Goal: Book appointment/travel/reservation

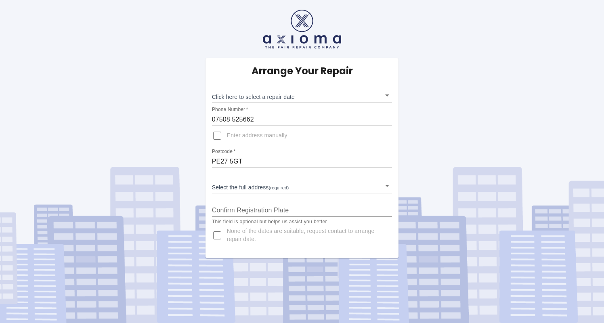
click at [390, 186] on body "Arrange Your Repair Click here to select a repair date ​ Phone Number   * [PHON…" at bounding box center [302, 161] width 604 height 323
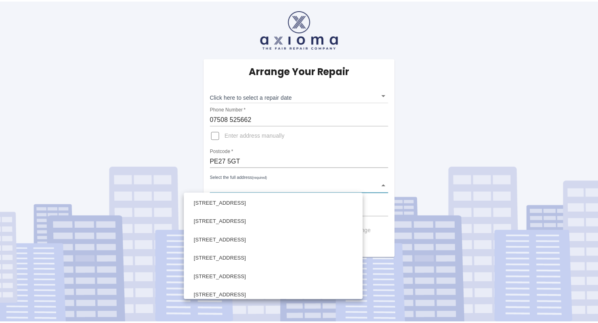
scroll to position [210, 0]
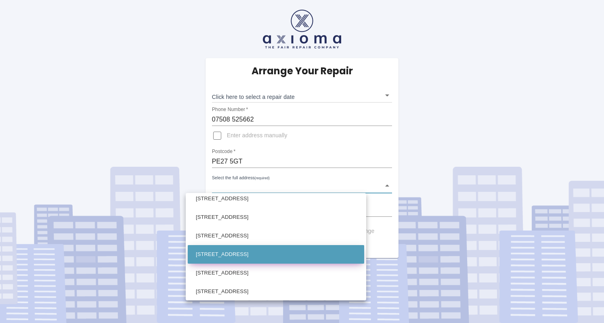
click at [305, 253] on li "[STREET_ADDRESS]" at bounding box center [276, 254] width 177 height 19
type input "[STREET_ADDRESS]"
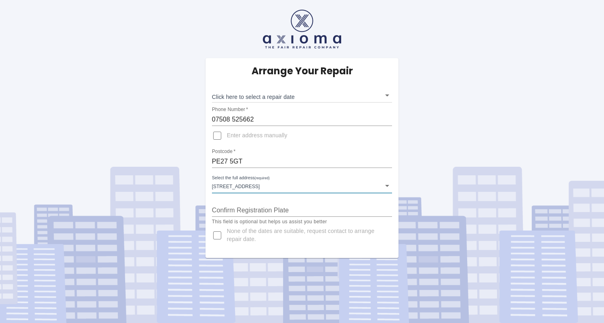
click at [305, 233] on li "[STREET_ADDRESS]" at bounding box center [283, 228] width 133 height 11
click at [240, 212] on input "Confirm Registration Plate" at bounding box center [302, 210] width 181 height 13
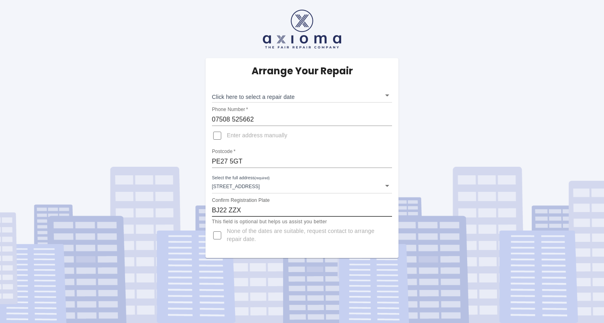
type input "BJ22 ZZX"
click at [387, 97] on body "Arrange Your Repair Click here to select a repair date ​ Phone Number   * [PHON…" at bounding box center [302, 161] width 604 height 323
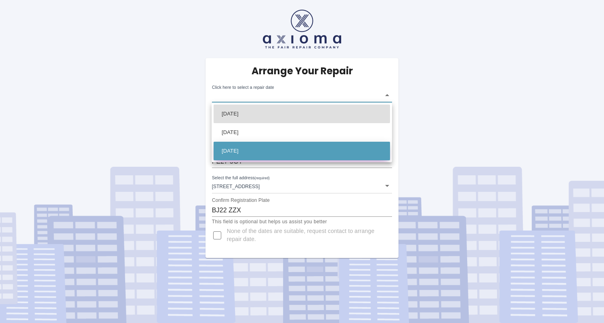
click at [331, 151] on li "[DATE]" at bounding box center [302, 151] width 177 height 19
type input "[DATE]T00:00:00.000Z"
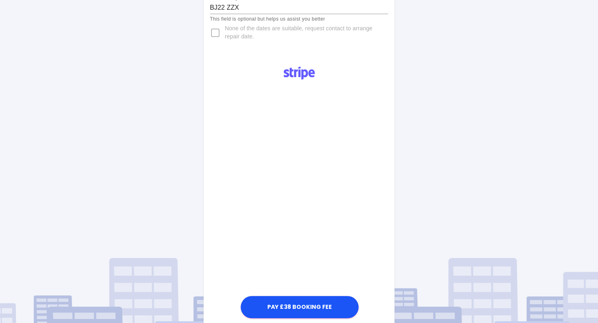
scroll to position [183, 0]
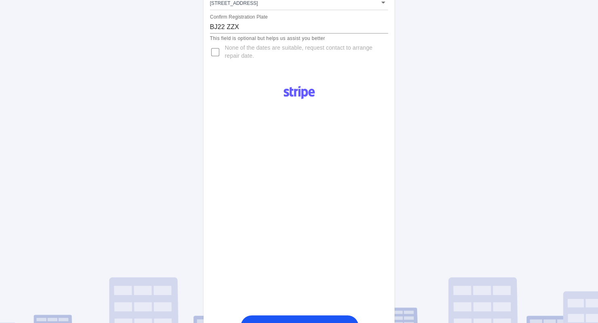
click at [366, 290] on div "Pay £38 Booking Fee" at bounding box center [300, 209] width 192 height 261
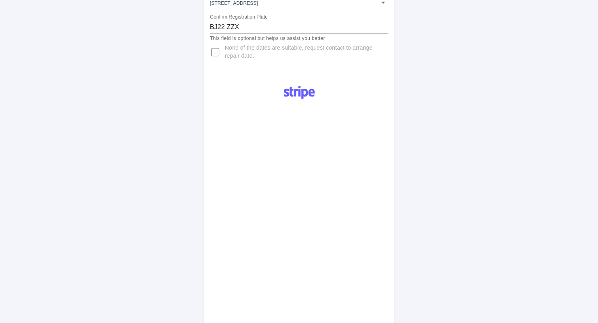
scroll to position [385, 0]
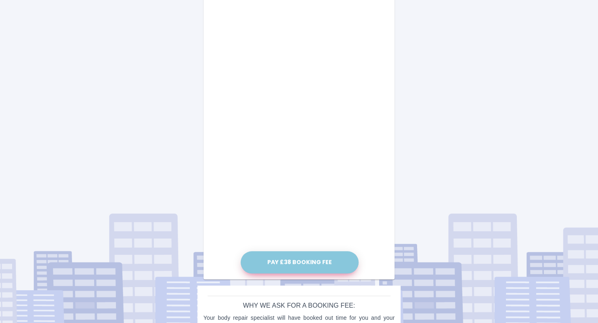
click at [304, 262] on button "Pay £38 Booking Fee" at bounding box center [300, 262] width 118 height 22
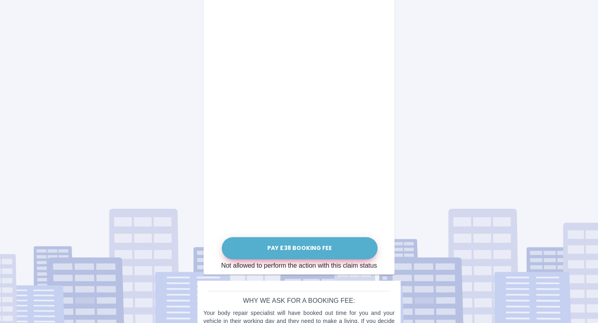
click at [296, 250] on button "Pay £38 Booking Fee" at bounding box center [300, 248] width 156 height 22
click at [278, 253] on button "Pay £38 Booking Fee" at bounding box center [300, 248] width 156 height 22
click at [315, 247] on button "Pay £38 Booking Fee" at bounding box center [300, 248] width 156 height 22
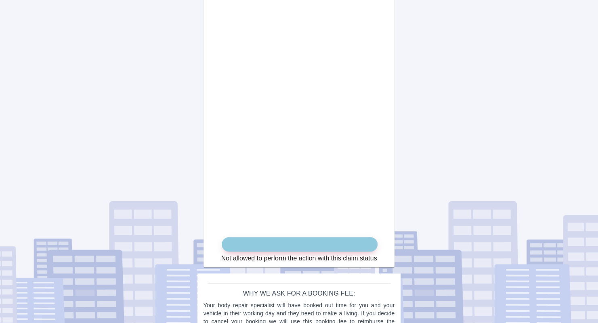
click at [315, 247] on button "submit" at bounding box center [300, 244] width 156 height 15
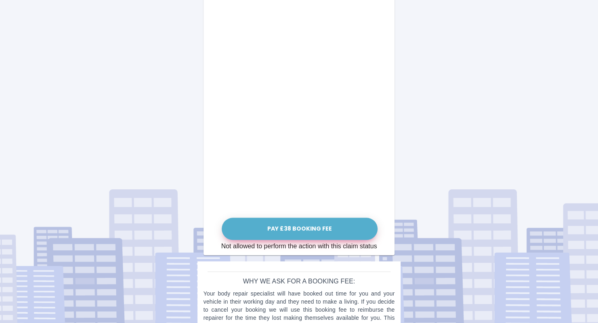
scroll to position [425, 0]
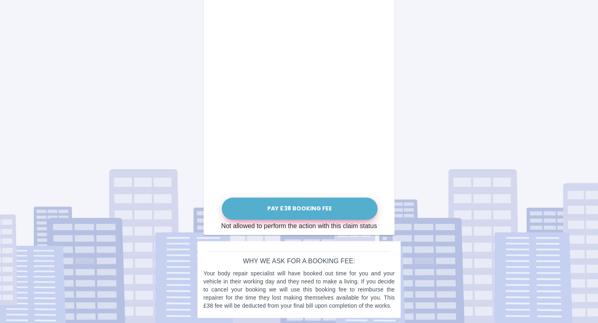
click at [343, 217] on button "Pay £38 Booking Fee" at bounding box center [300, 209] width 156 height 22
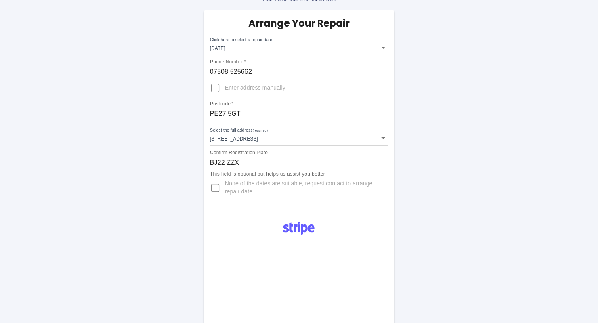
scroll to position [13, 0]
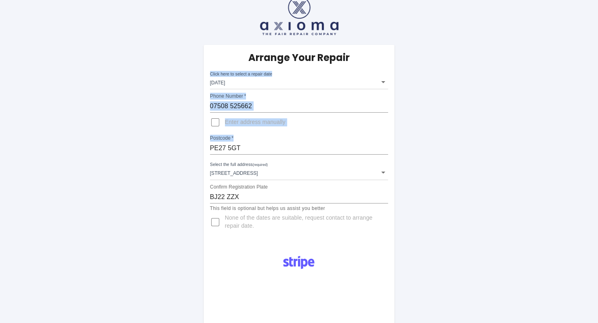
drag, startPoint x: 598, startPoint y: 62, endPoint x: 589, endPoint y: 153, distance: 91.7
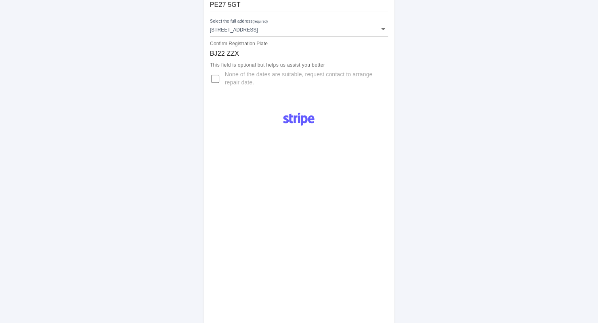
scroll to position [425, 0]
